Goal: Use online tool/utility: Utilize a website feature to perform a specific function

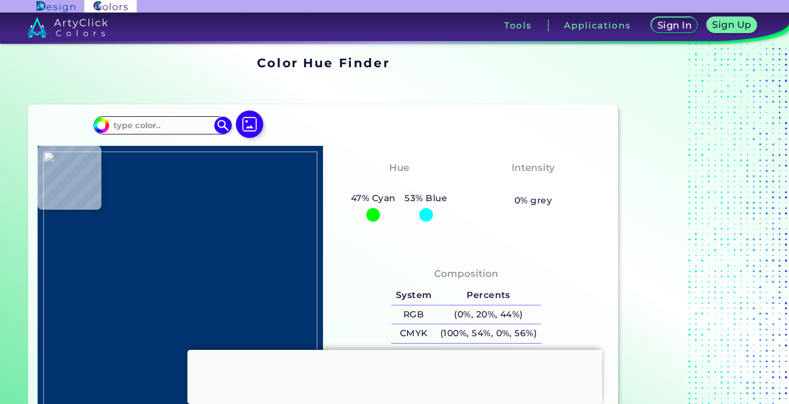
type input "#755e41"
type input "#755E41"
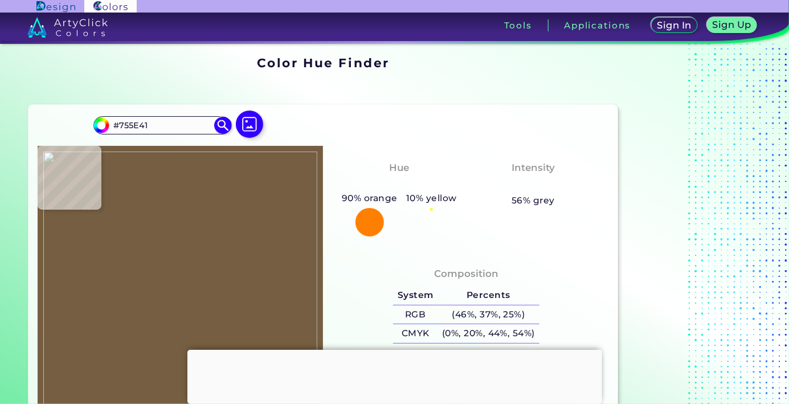
type input "#443733"
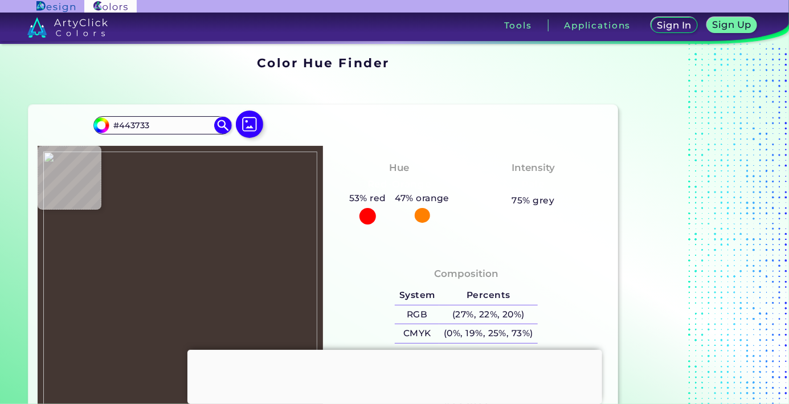
type input "#453a32"
type input "#453A32"
type input "#433937"
type input "#4d443e"
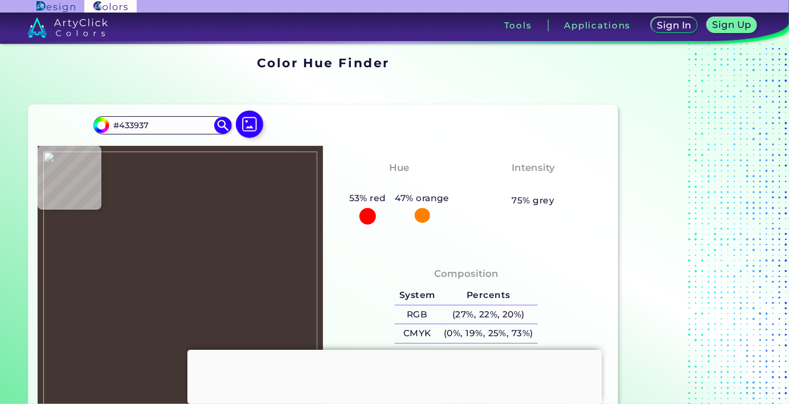
type input "#4D443E"
type input "#514940"
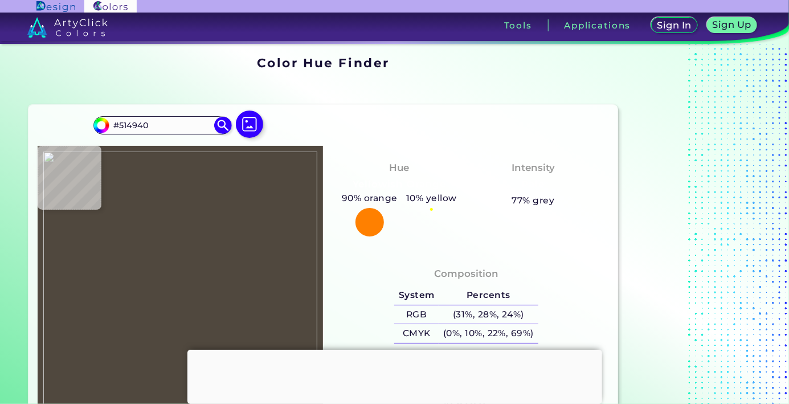
type input "#50483e"
type input "#50483E"
type input "#6c6350"
type input "#6C6350"
type input "#77674e"
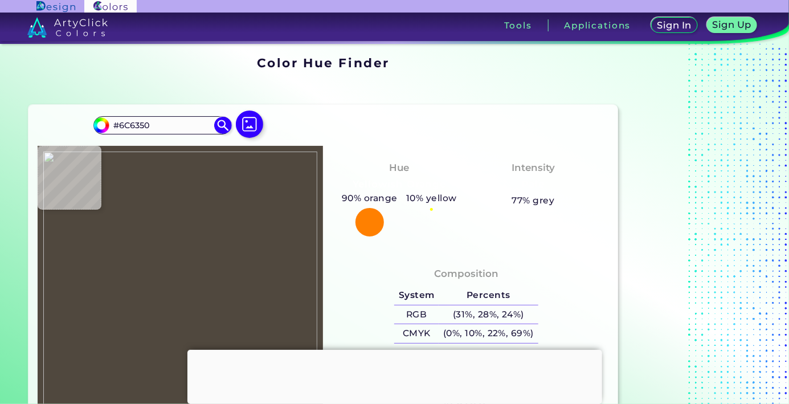
type input "#77674E"
type input "#7c705a"
type input "#7C705A"
type input "#6f6750"
type input "#6F6750"
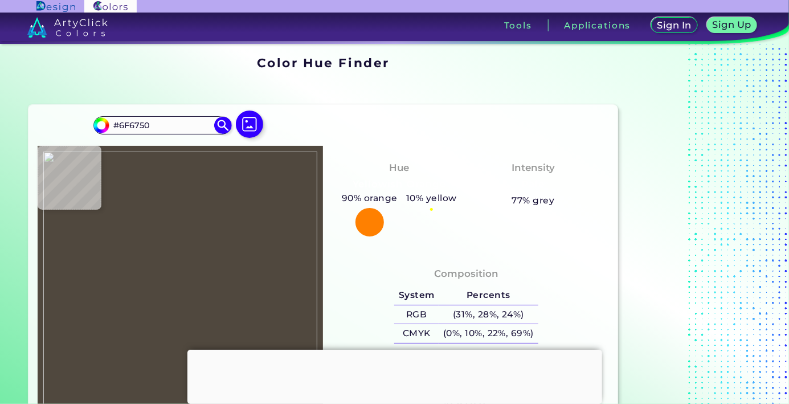
type input "#5f5641"
type input "#5F5641"
type input "#564e38"
type input "#564E38"
type input "#716a57"
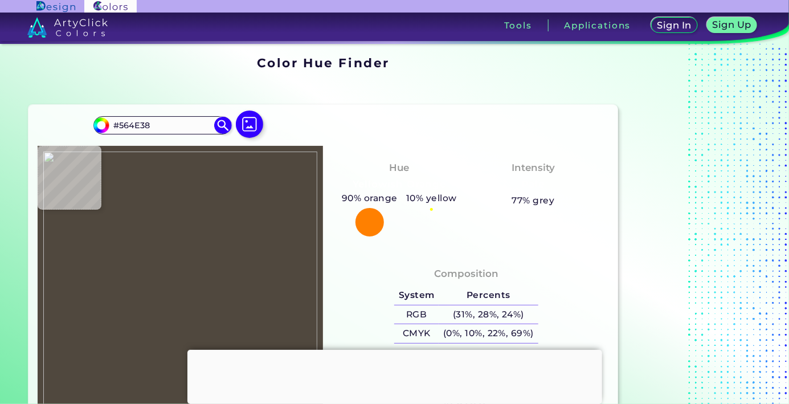
type input "#716A57"
type input "#635c49"
type input "#635C49"
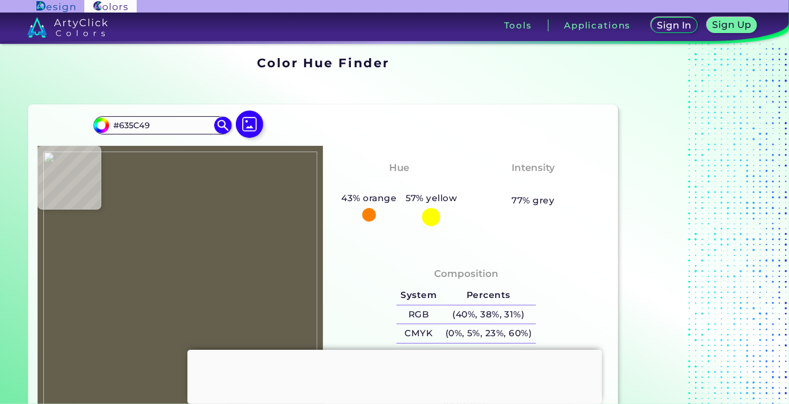
type input "#65604e"
type input "#65604E"
type input "#696550"
type input "#6b6652"
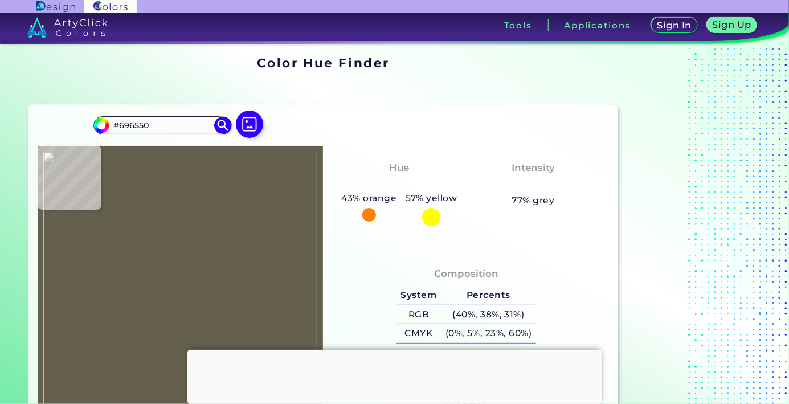
type input "#6B6652"
type input "#66614d"
type input "#66614D"
type input "#605a48"
type input "#605A48"
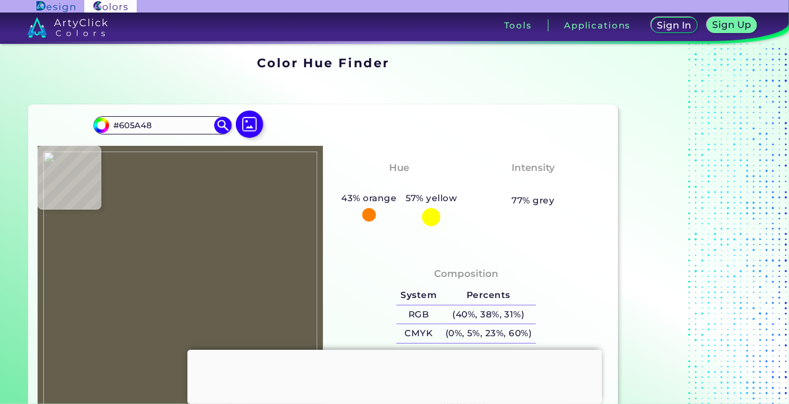
type input "#645f4e"
type input "#645F4E"
type input "#5e5848"
type input "#5E5848"
type input "#676151"
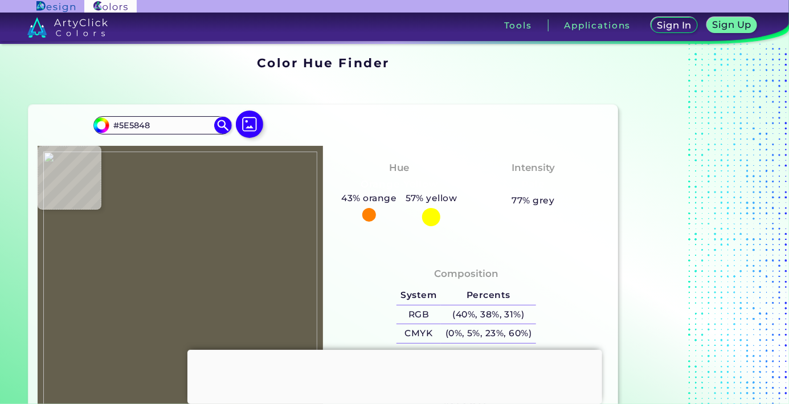
type input "#676151"
type input "#666050"
type input "#4a4a3a"
type input "#4A4A3A"
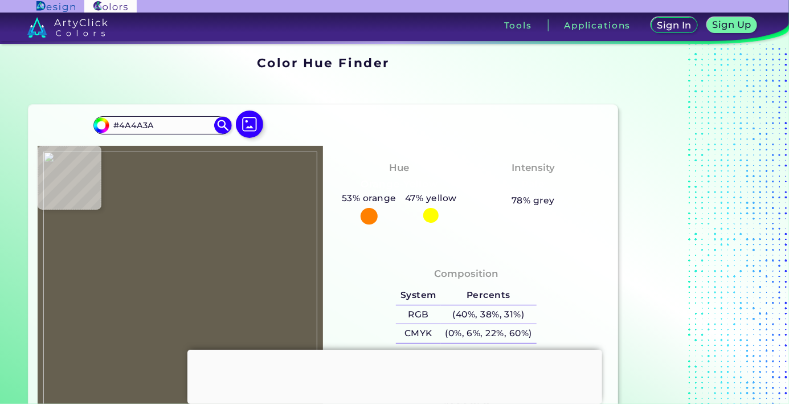
type input "#474636"
type input "#51503f"
type input "#51503F"
type input "#5c5a49"
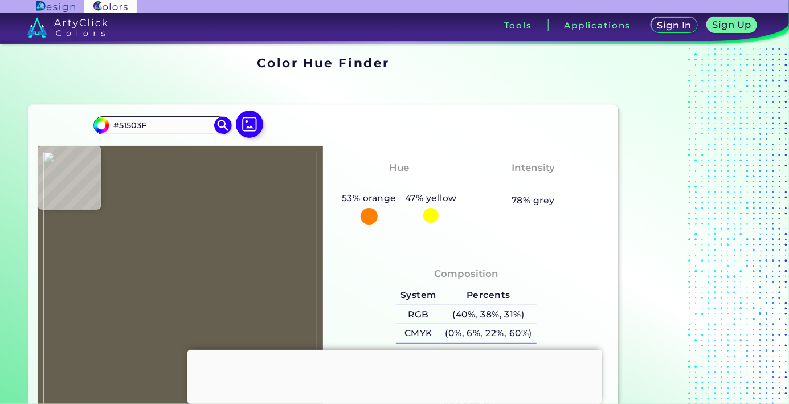
type input "#5C5A49"
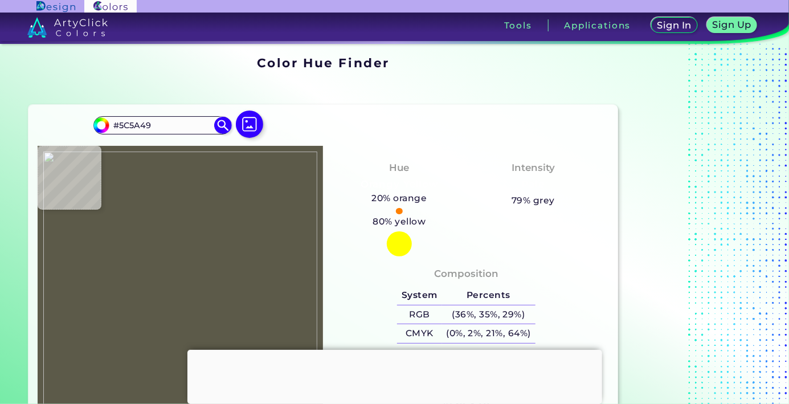
type input "#000000"
